Goal: Go to known website: Access a specific website the user already knows

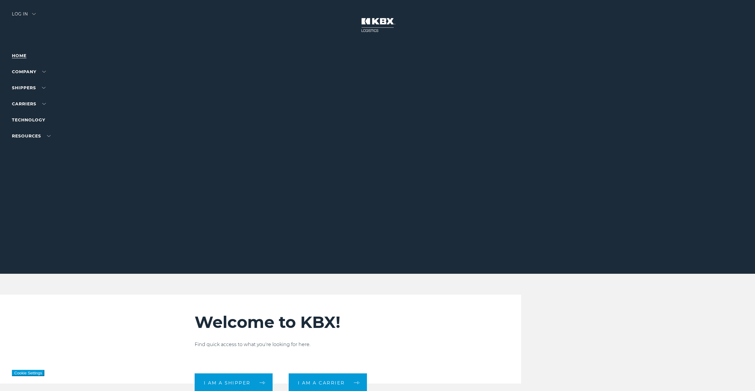
click at [20, 56] on link "Home" at bounding box center [19, 55] width 15 height 5
click at [22, 13] on div "Log in" at bounding box center [24, 16] width 24 height 9
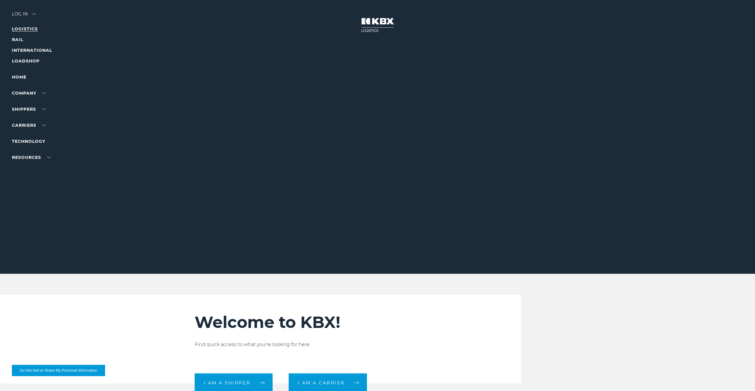
click at [25, 30] on link "LOGISTICS" at bounding box center [25, 28] width 26 height 5
